Goal: Use online tool/utility: Use online tool/utility

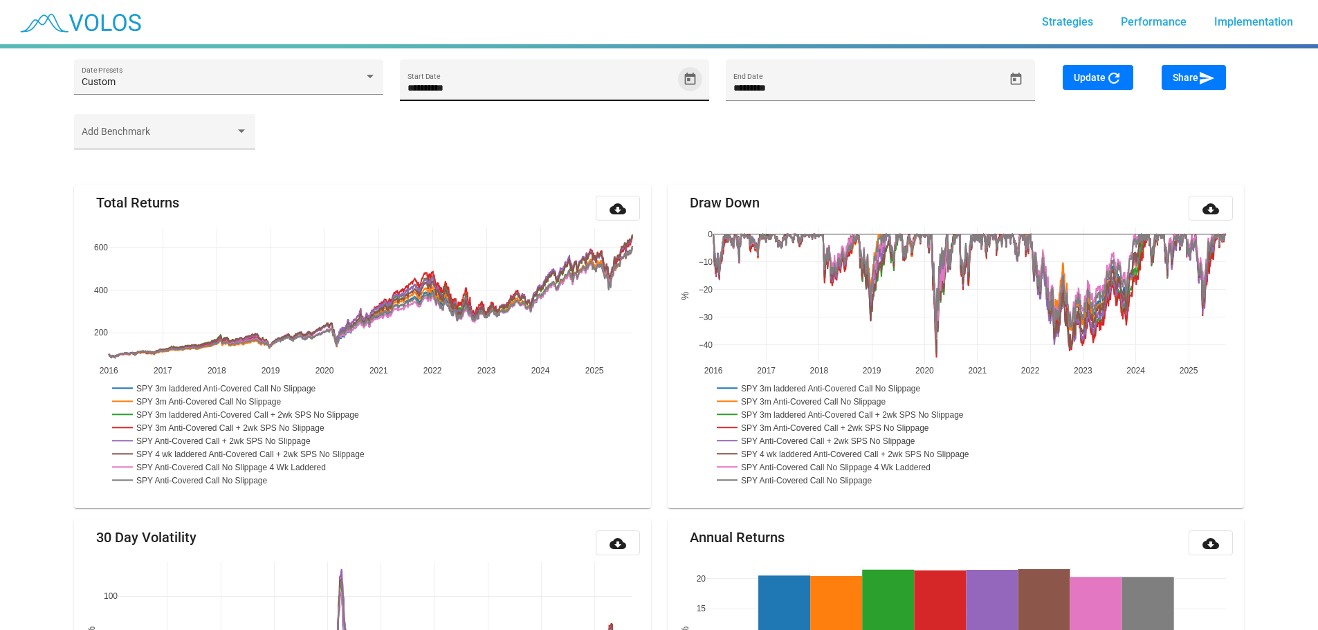
click at [689, 79] on icon "Open calendar" at bounding box center [689, 78] width 11 height 12
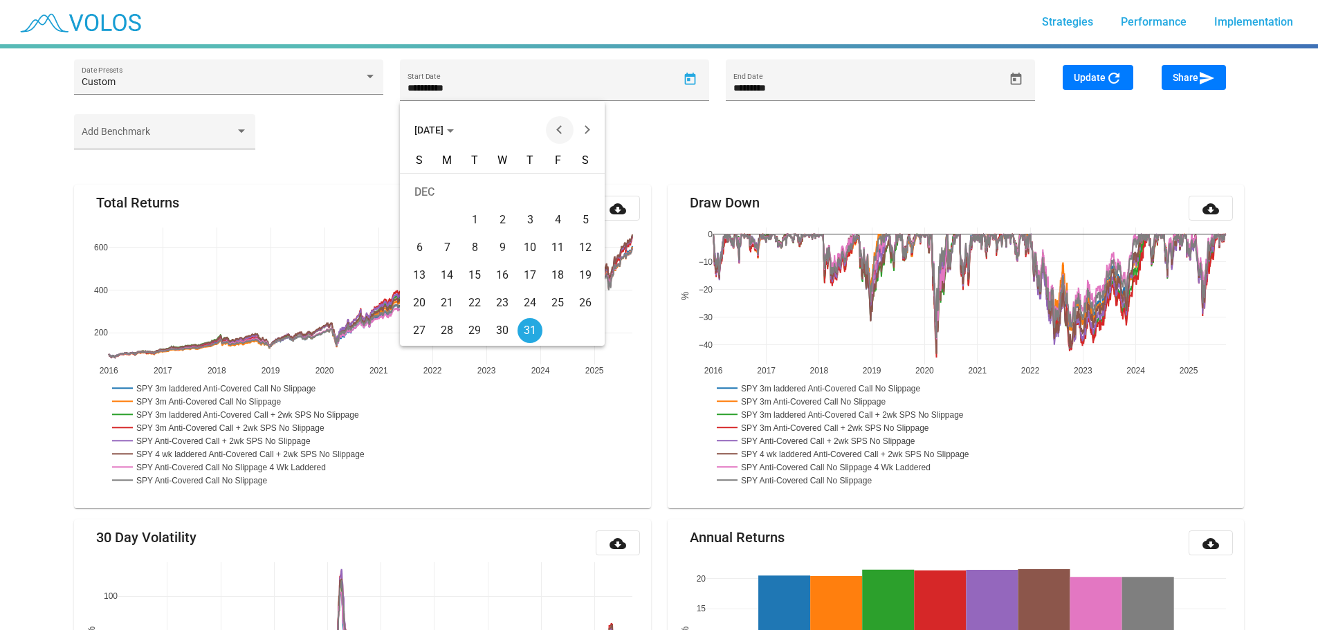
click at [557, 129] on button "Previous month" at bounding box center [560, 130] width 28 height 28
click at [558, 129] on button "Previous month" at bounding box center [560, 130] width 28 height 28
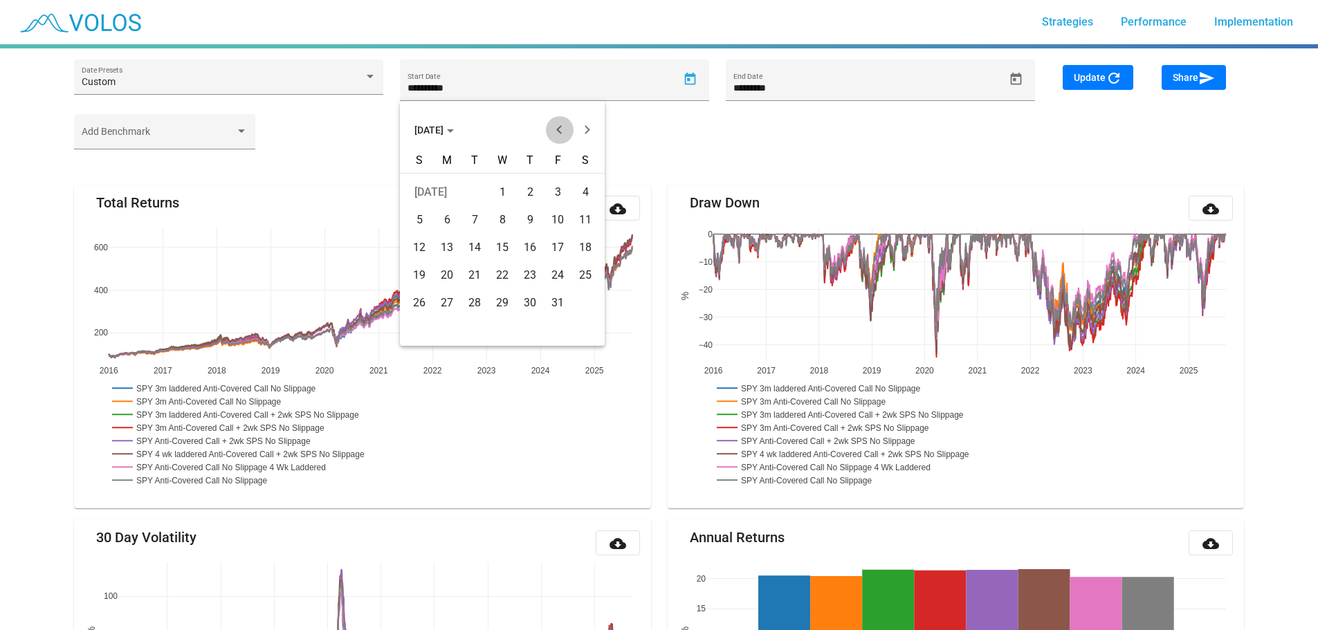
click at [558, 129] on button "Previous month" at bounding box center [560, 130] width 28 height 28
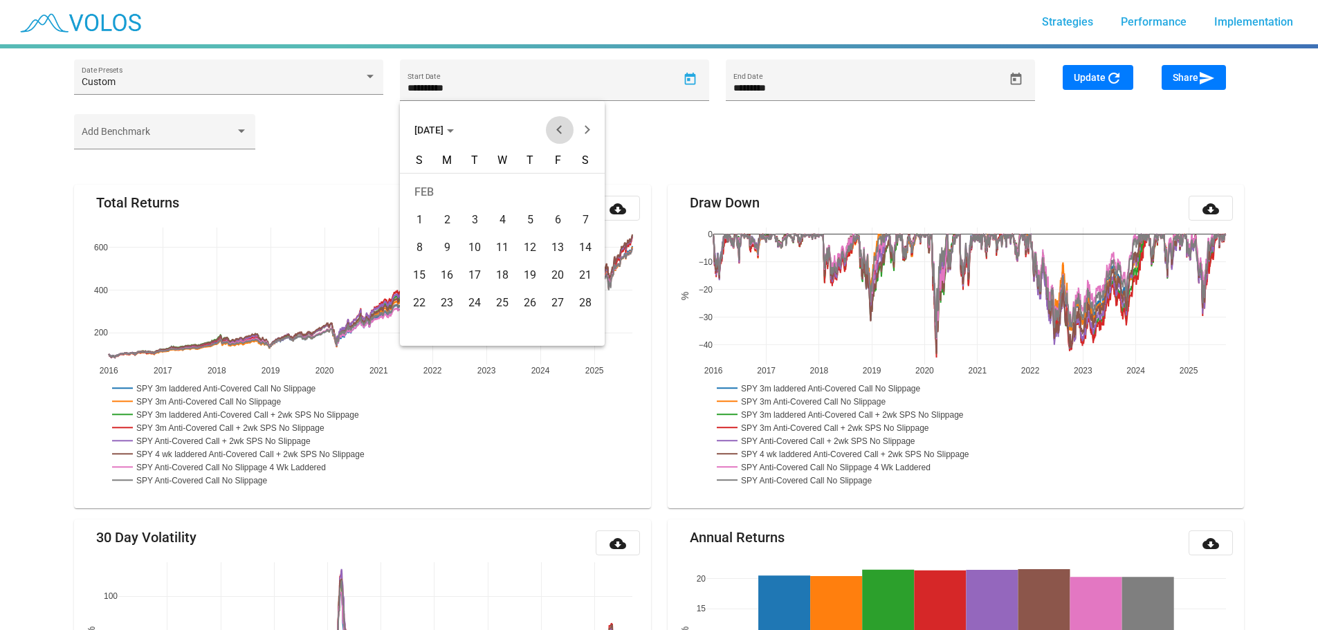
click at [558, 129] on button "Previous month" at bounding box center [560, 130] width 28 height 28
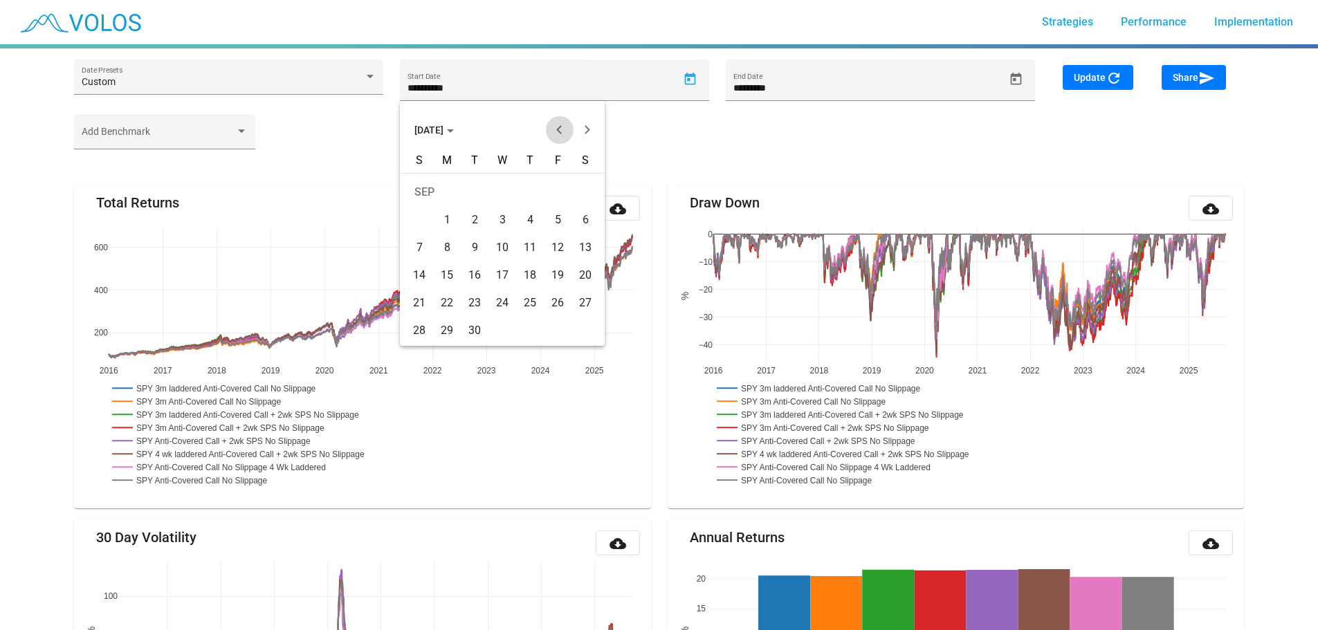
click at [558, 129] on button "Previous month" at bounding box center [560, 130] width 28 height 28
click at [448, 125] on span "[DATE]" at bounding box center [434, 130] width 39 height 11
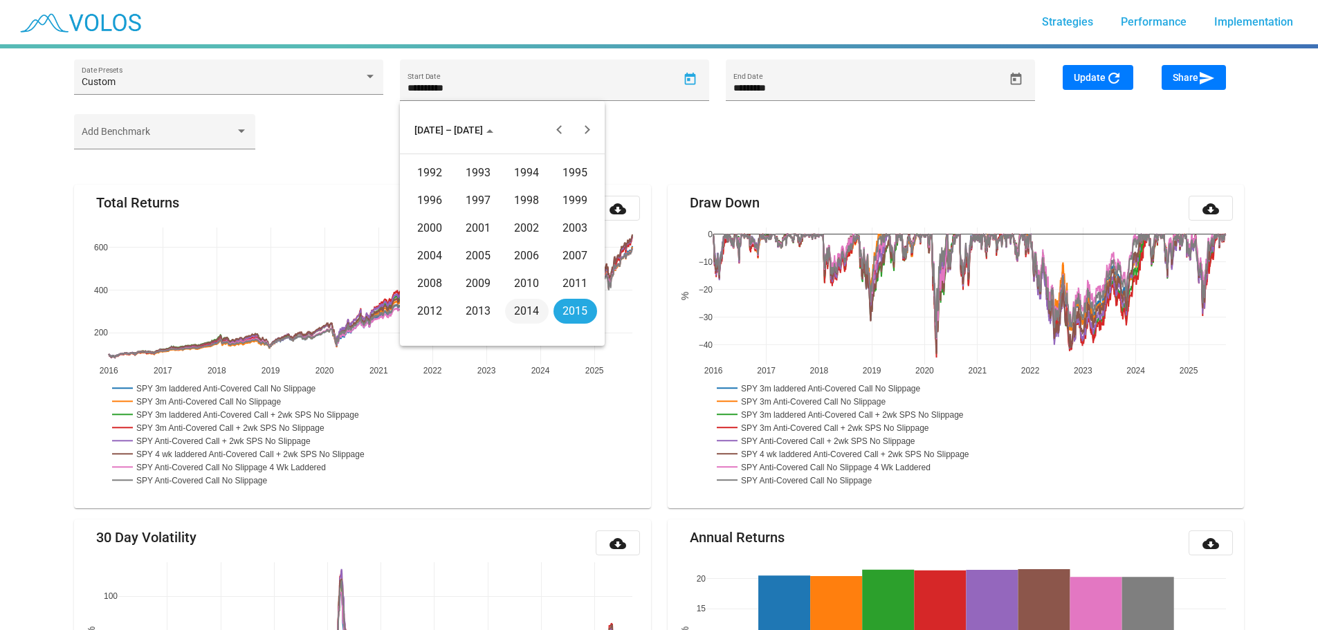
click at [525, 282] on div "2010" at bounding box center [527, 283] width 44 height 25
click at [576, 254] on div "DEC" at bounding box center [576, 256] width 44 height 25
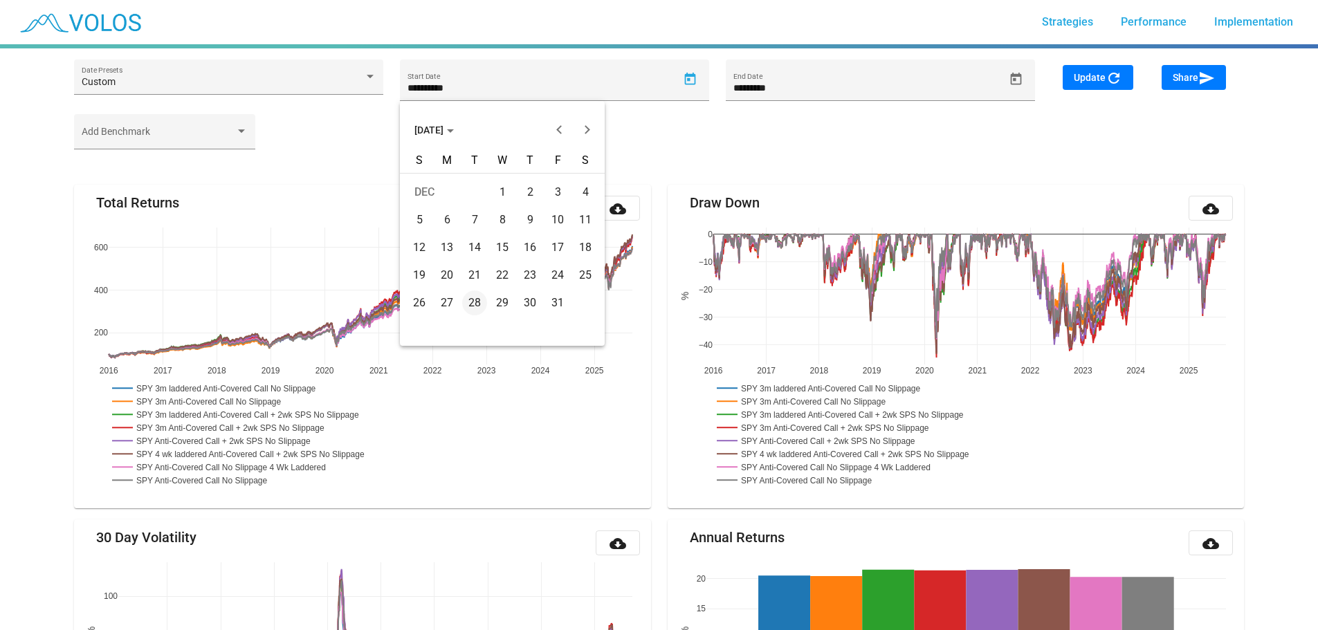
click at [558, 302] on div "31" at bounding box center [557, 303] width 25 height 25
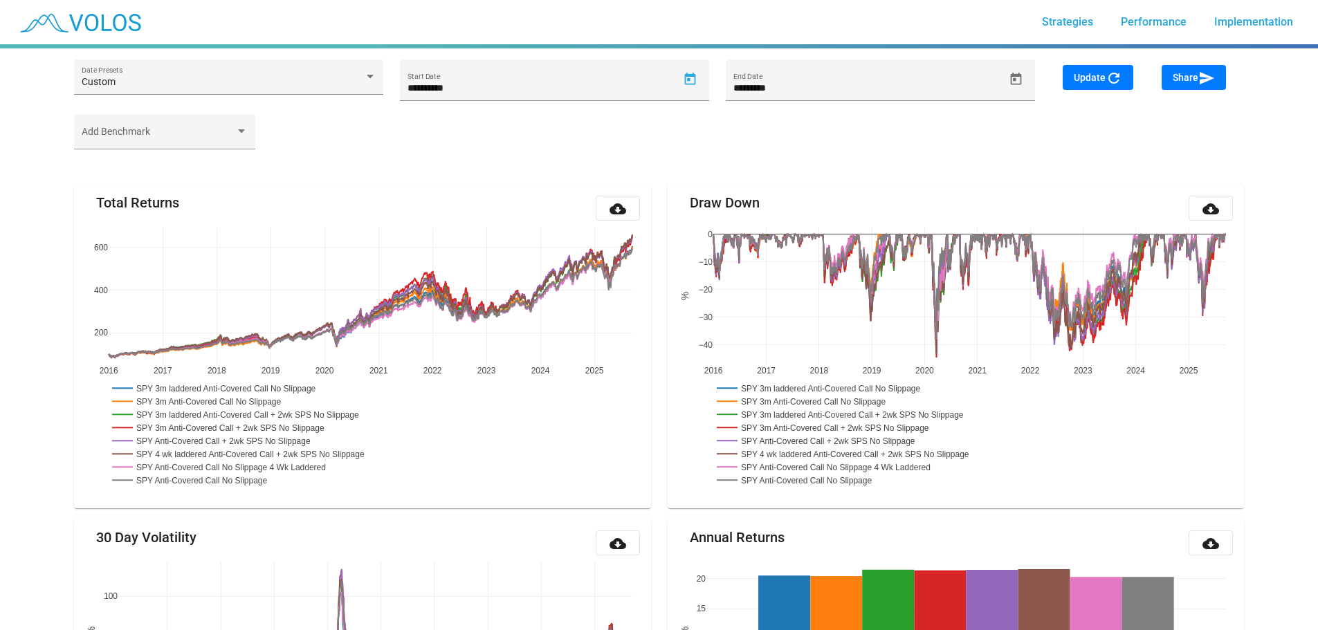
type input "**********"
click at [1109, 70] on mat-icon "refresh" at bounding box center [1114, 78] width 17 height 17
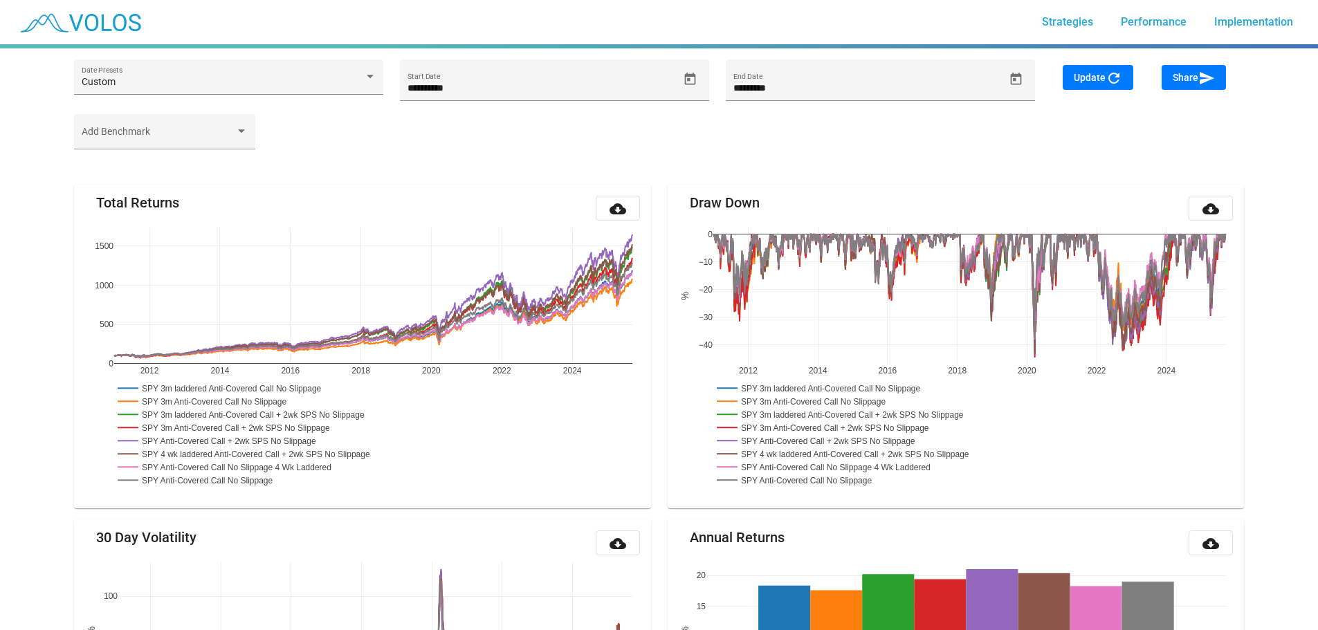
scroll to position [163, 0]
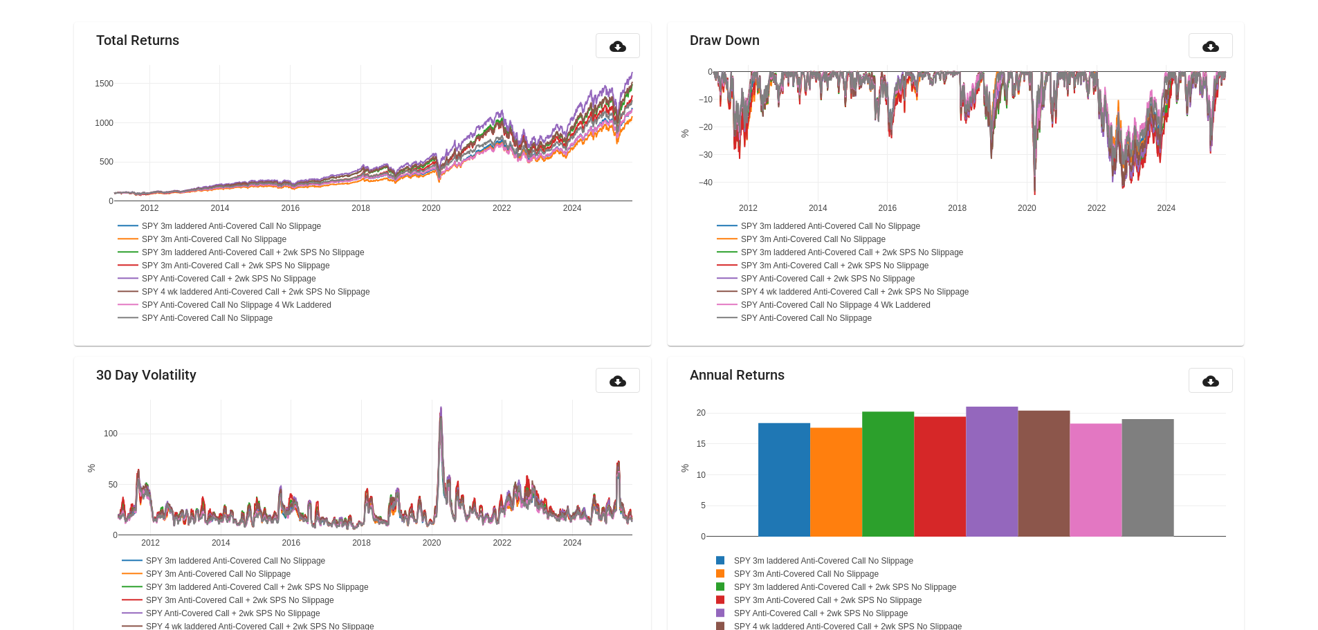
click at [627, 48] on button "cloud_download" at bounding box center [618, 45] width 44 height 25
